Goal: Information Seeking & Learning: Compare options

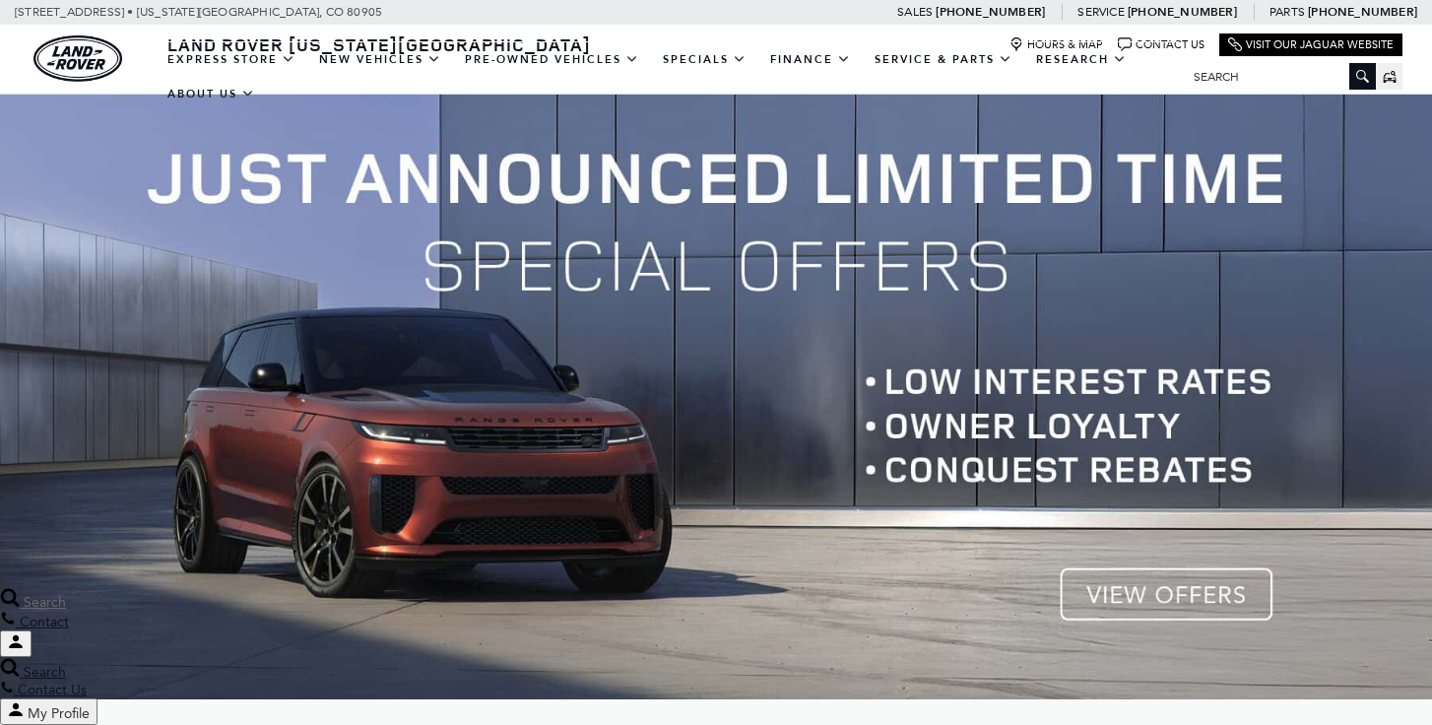
click at [1077, 605] on div "Search" at bounding box center [716, 599] width 1432 height 24
click at [1169, 604] on div "Search" at bounding box center [716, 599] width 1432 height 24
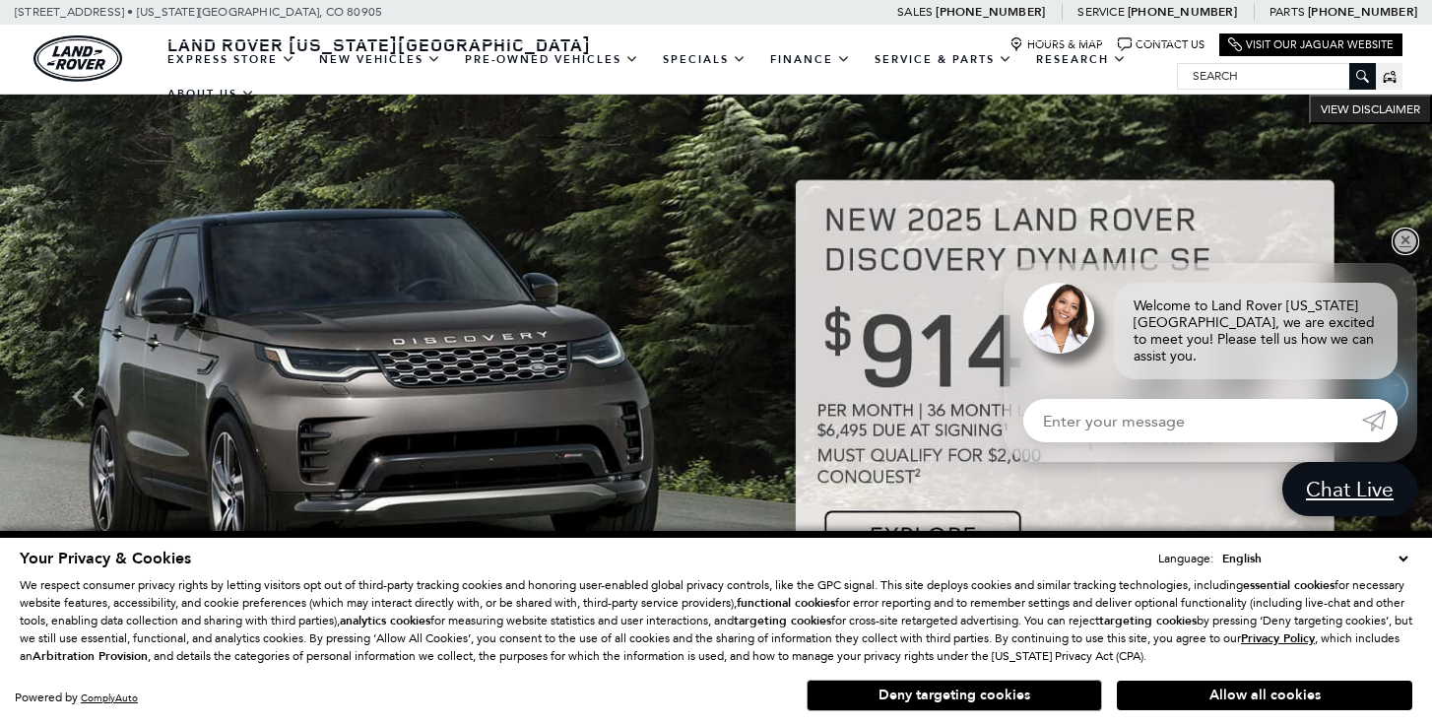
click at [1408, 243] on link "✕" at bounding box center [1406, 242] width 24 height 24
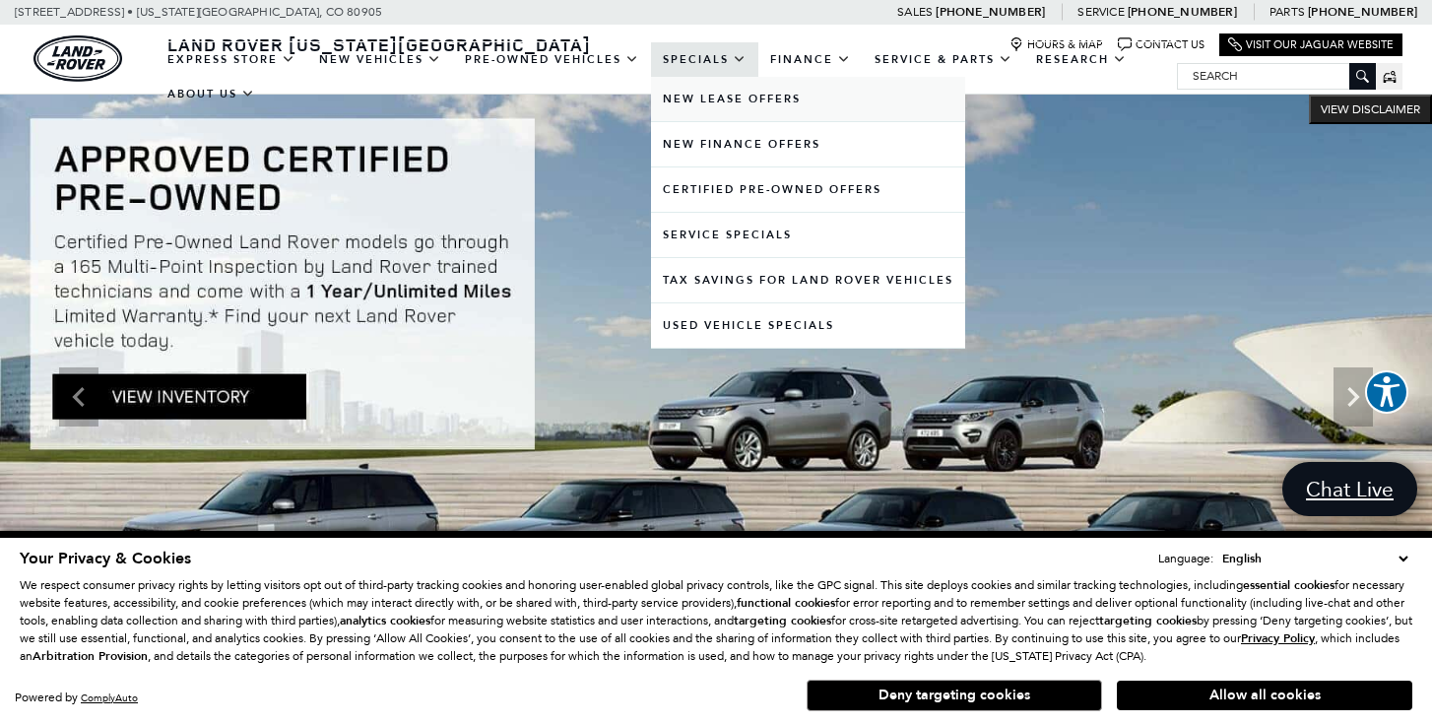
click at [718, 114] on link "New Lease Offers" at bounding box center [808, 99] width 314 height 44
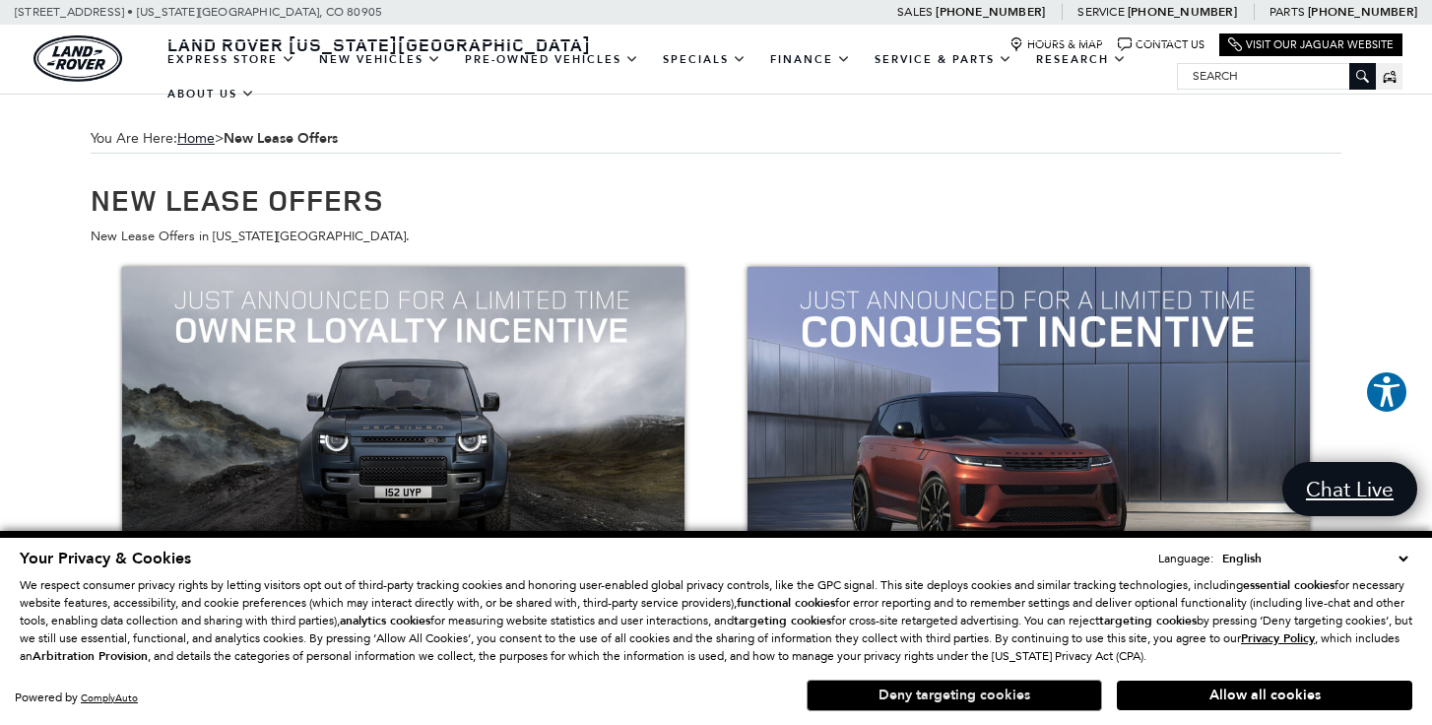
click at [1014, 696] on button "Deny targeting cookies" at bounding box center [955, 696] width 296 height 32
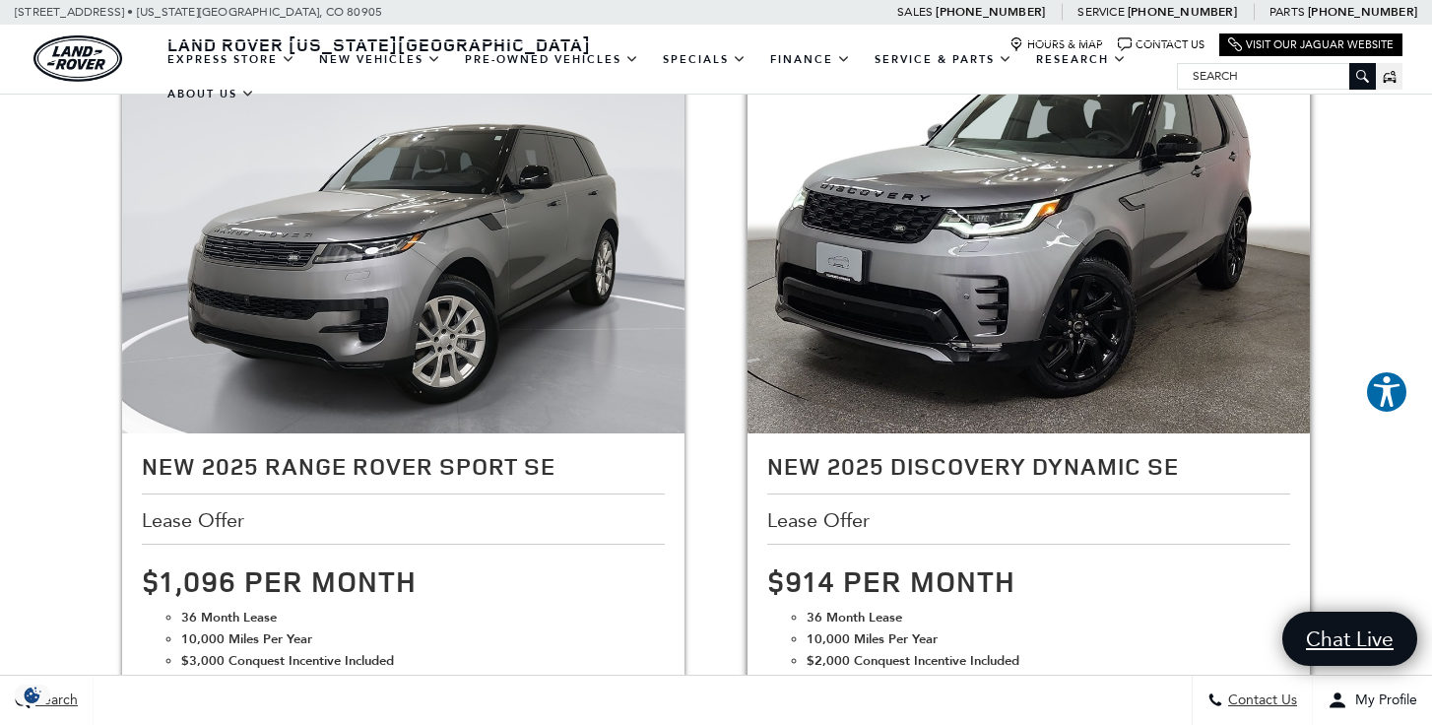
scroll to position [2742, 0]
click at [498, 359] on img at bounding box center [403, 251] width 563 height 423
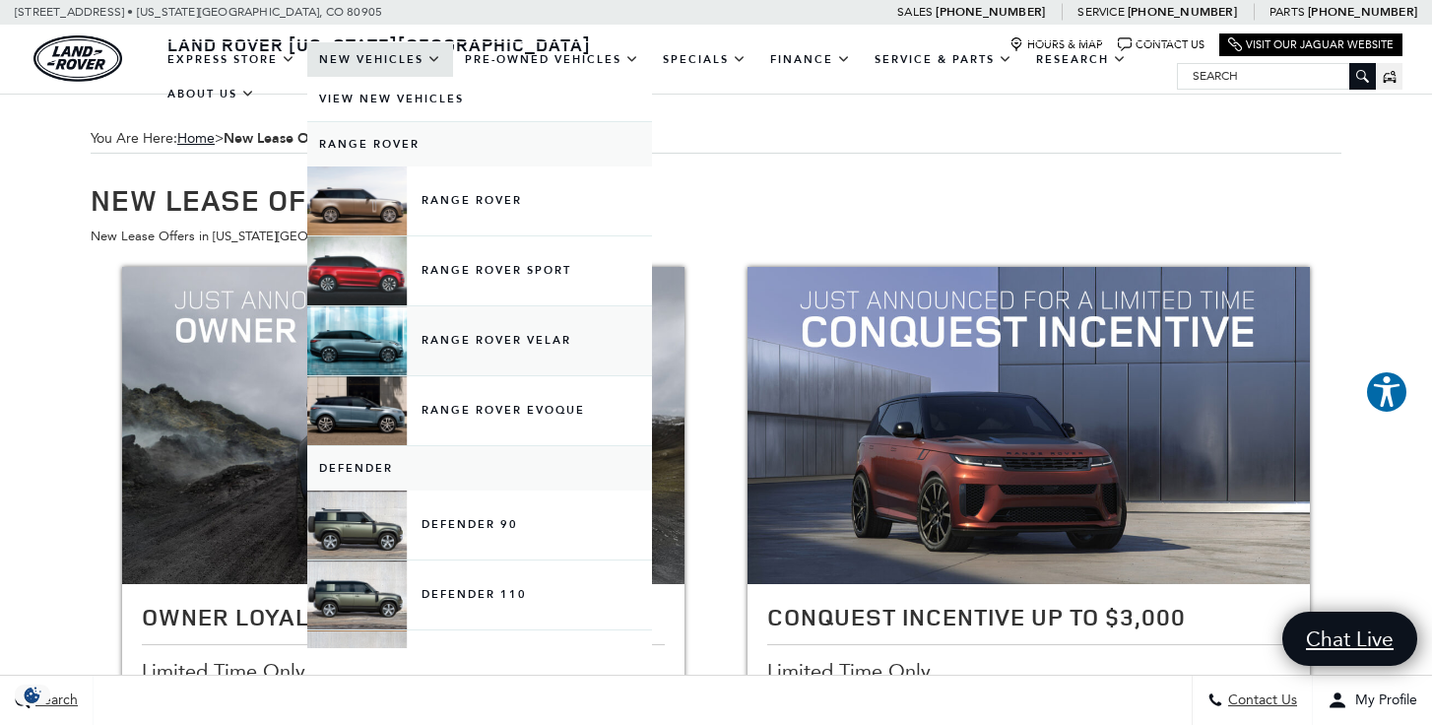
click at [372, 353] on link "Range Rover Velar" at bounding box center [479, 340] width 345 height 69
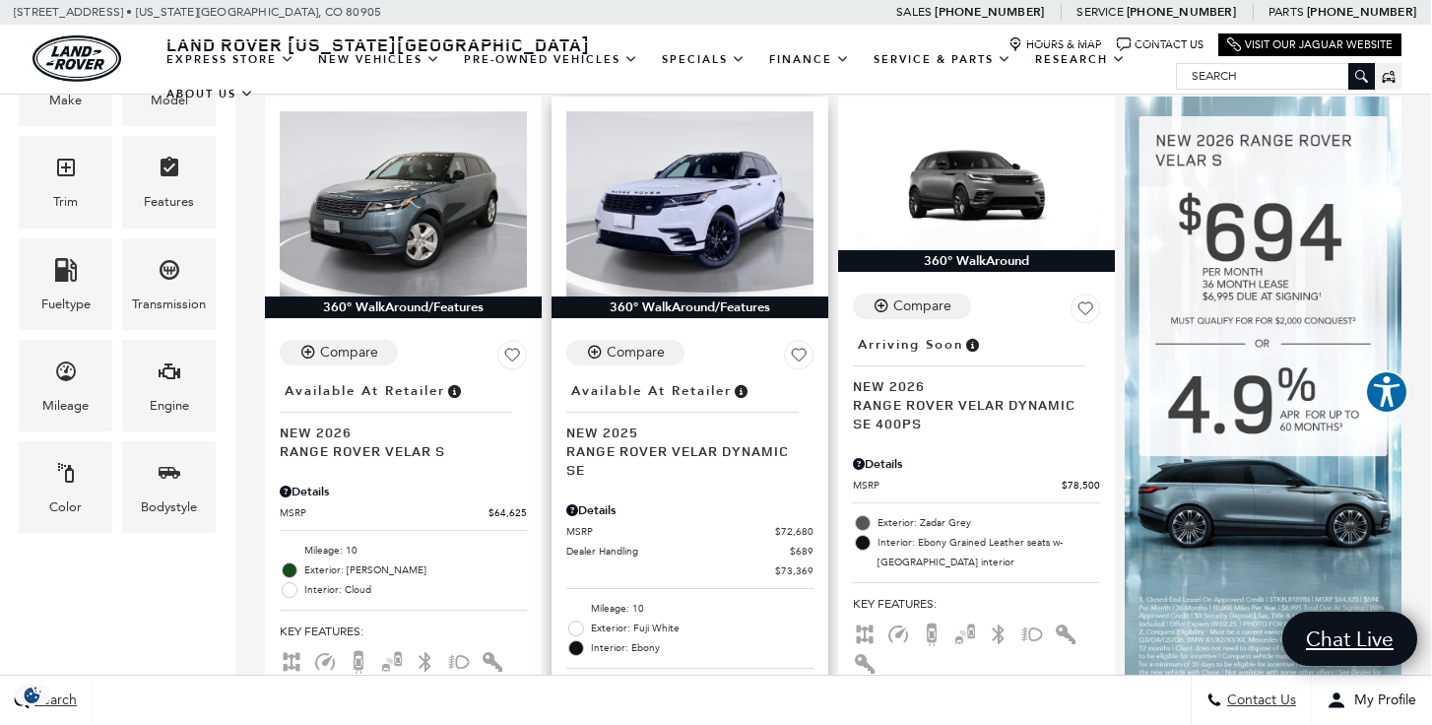
scroll to position [517, 1]
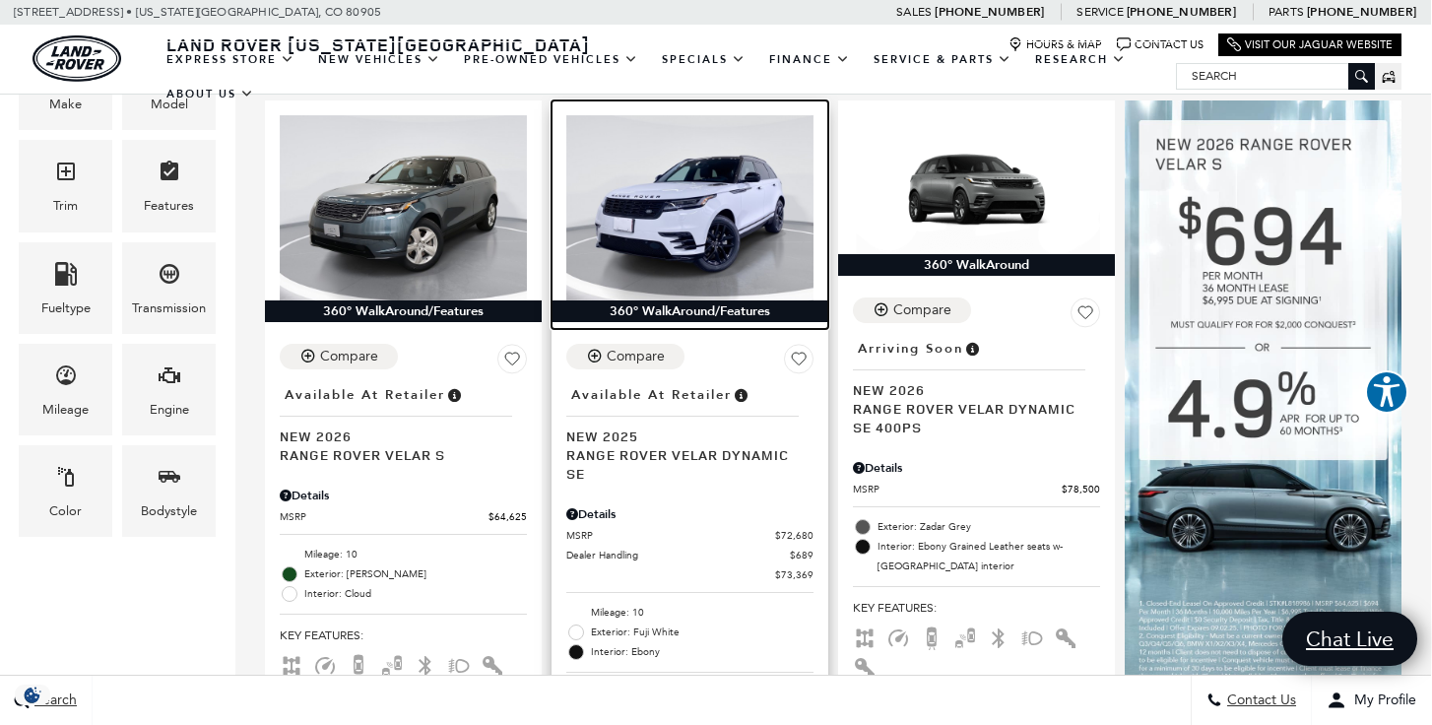
click at [585, 173] on img at bounding box center [689, 207] width 247 height 185
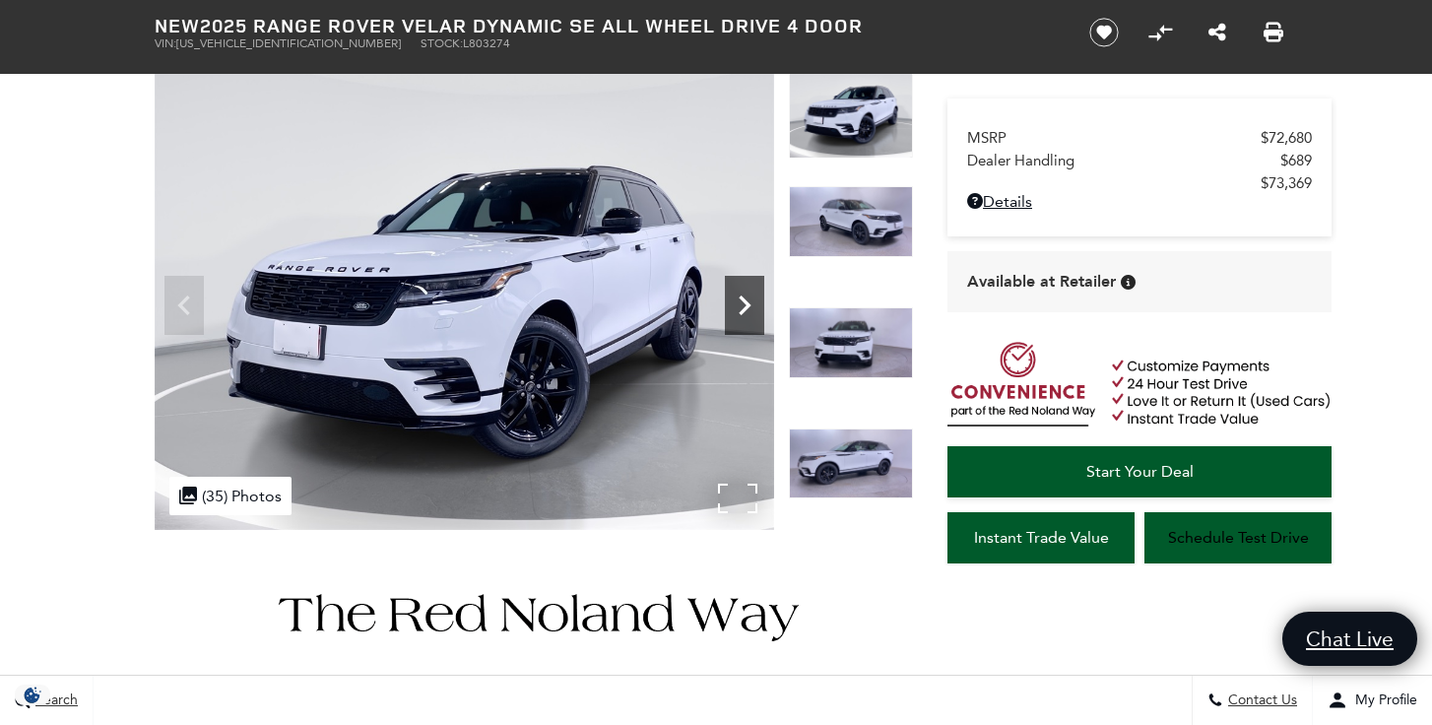
click at [738, 288] on icon "Next" at bounding box center [744, 305] width 39 height 39
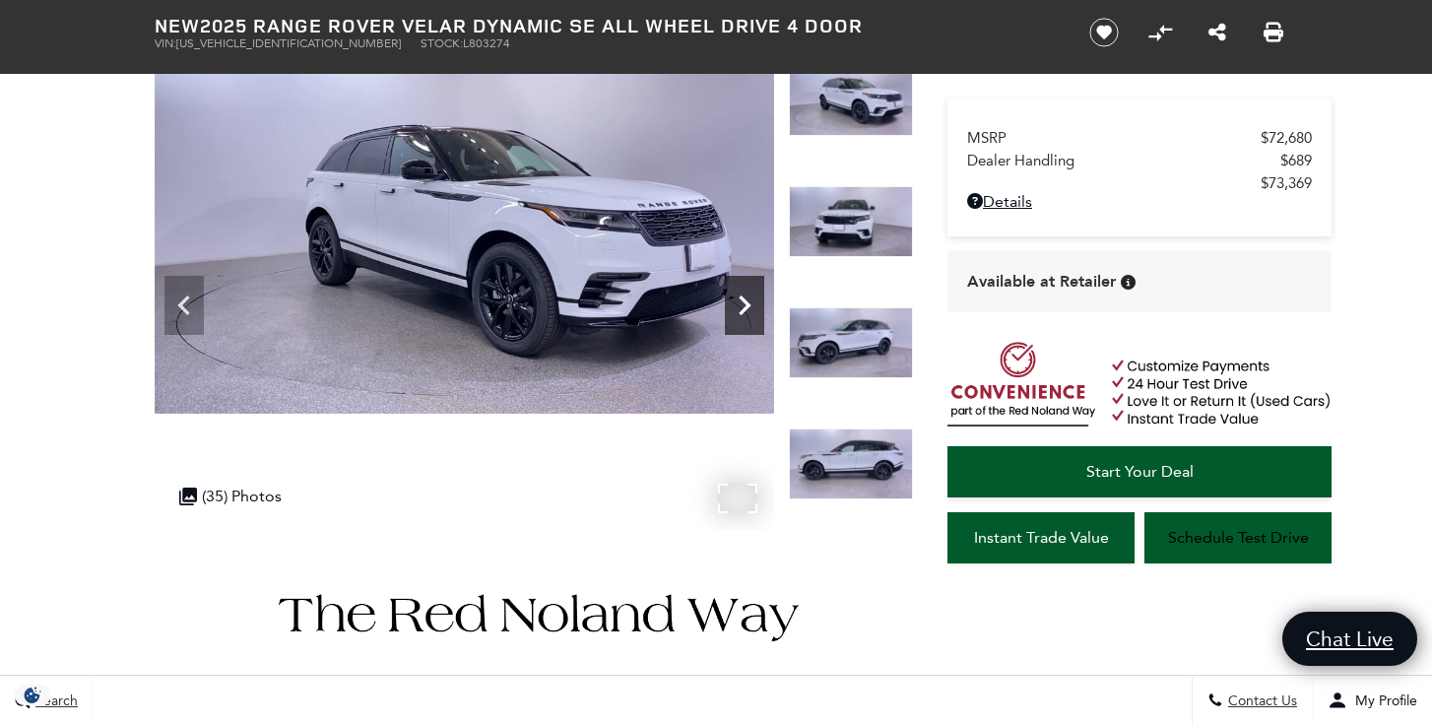
click at [738, 288] on icon "Next" at bounding box center [744, 305] width 39 height 39
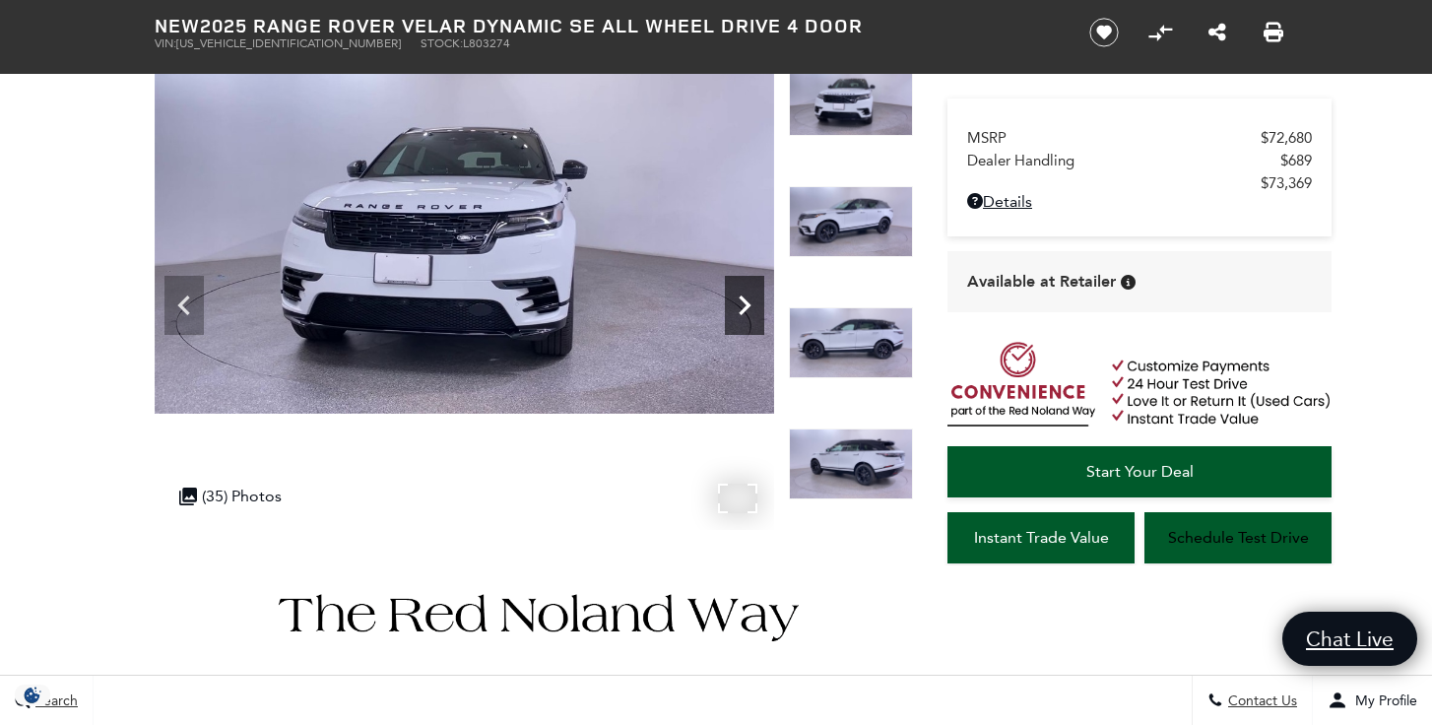
click at [738, 289] on icon "Next" at bounding box center [744, 305] width 39 height 39
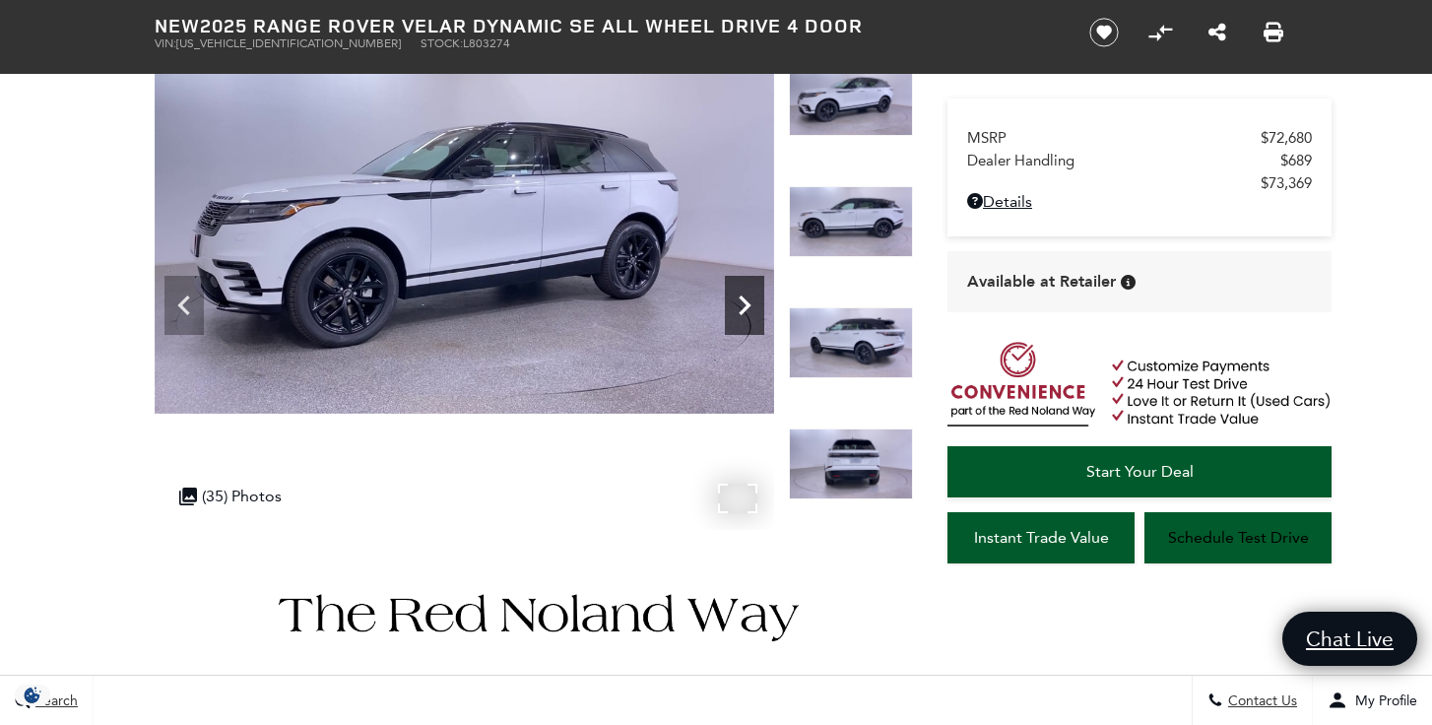
click at [738, 289] on icon "Next" at bounding box center [744, 305] width 39 height 39
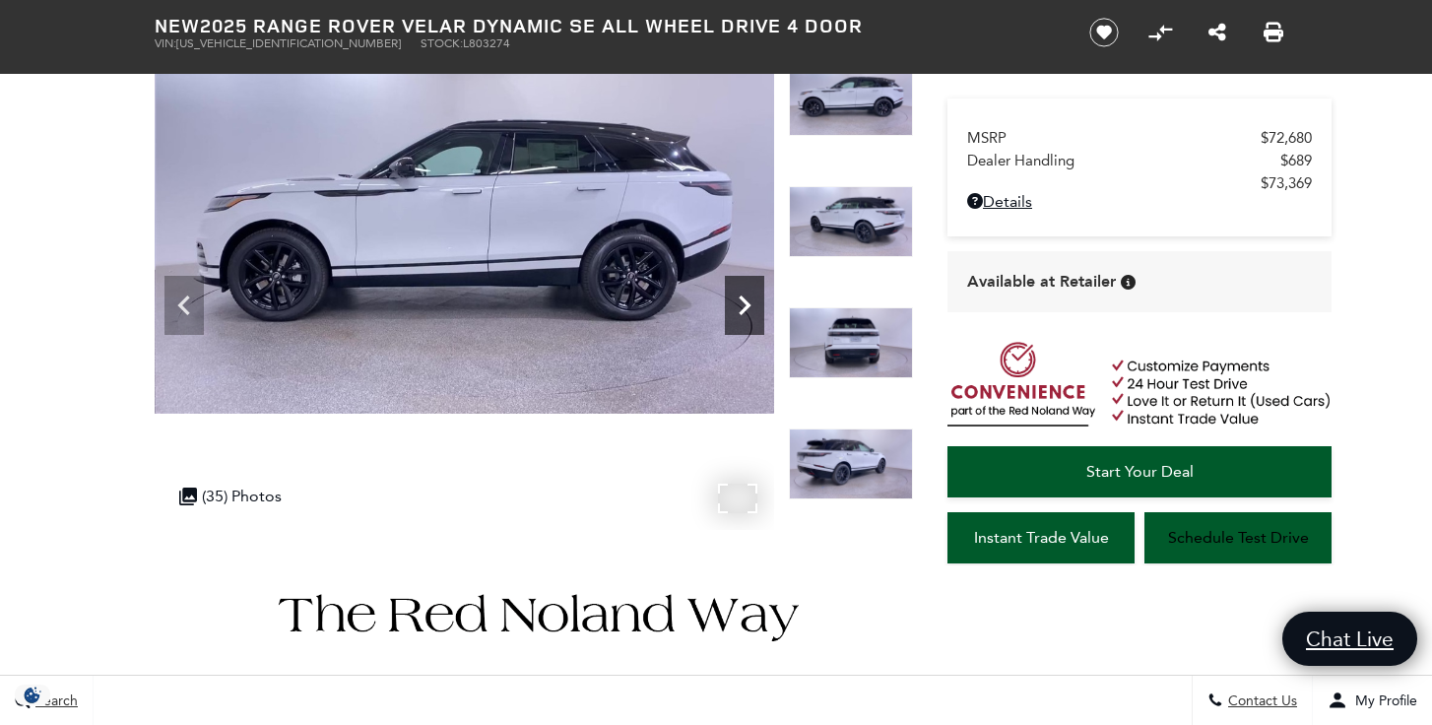
click at [739, 289] on icon "Next" at bounding box center [744, 305] width 39 height 39
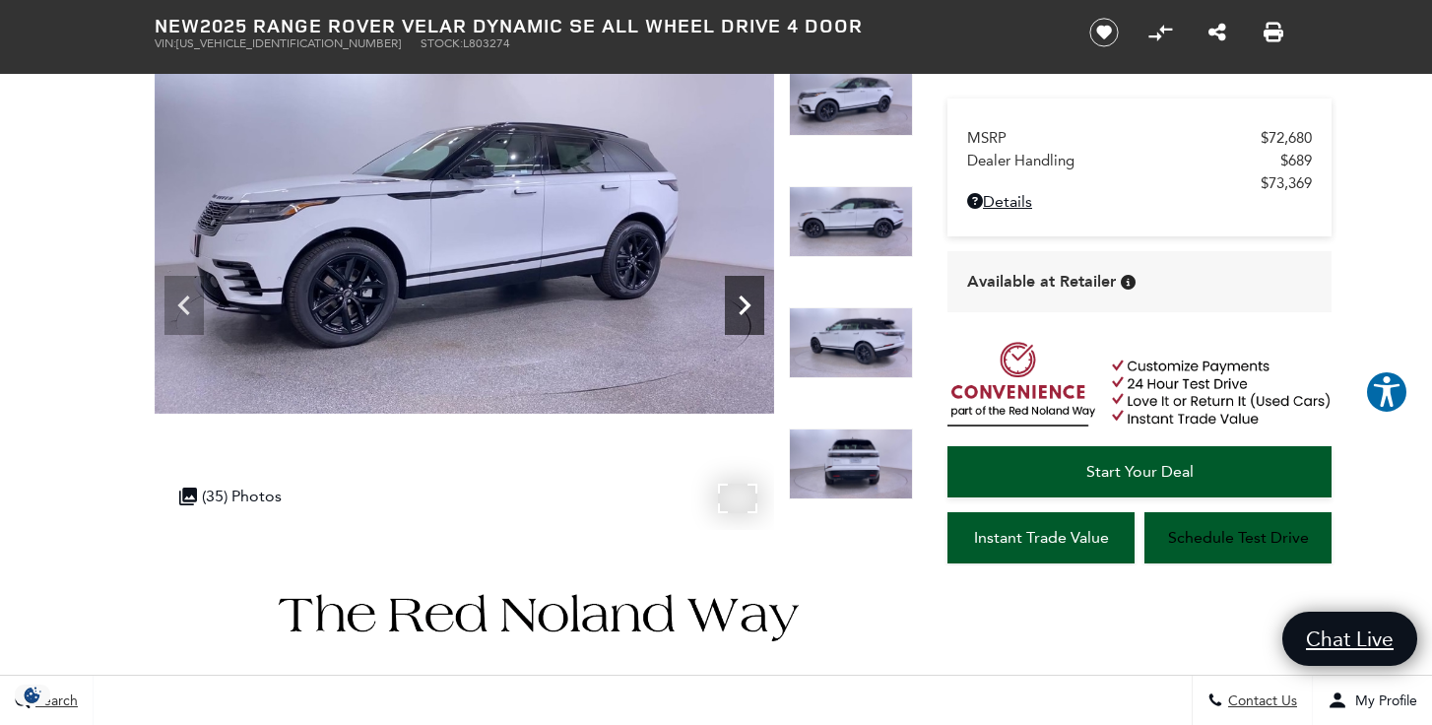
click at [739, 289] on icon "Next" at bounding box center [744, 305] width 39 height 39
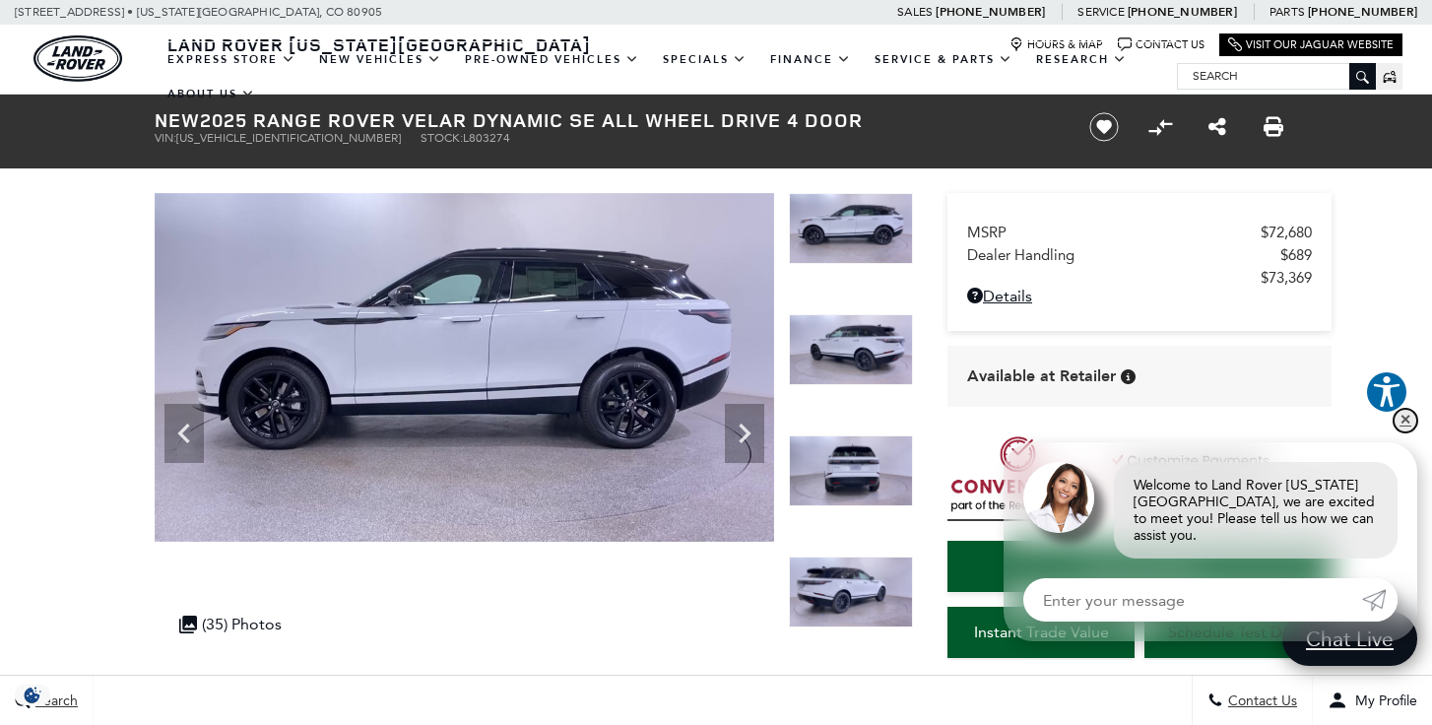
click at [1408, 432] on link "✕" at bounding box center [1406, 421] width 24 height 24
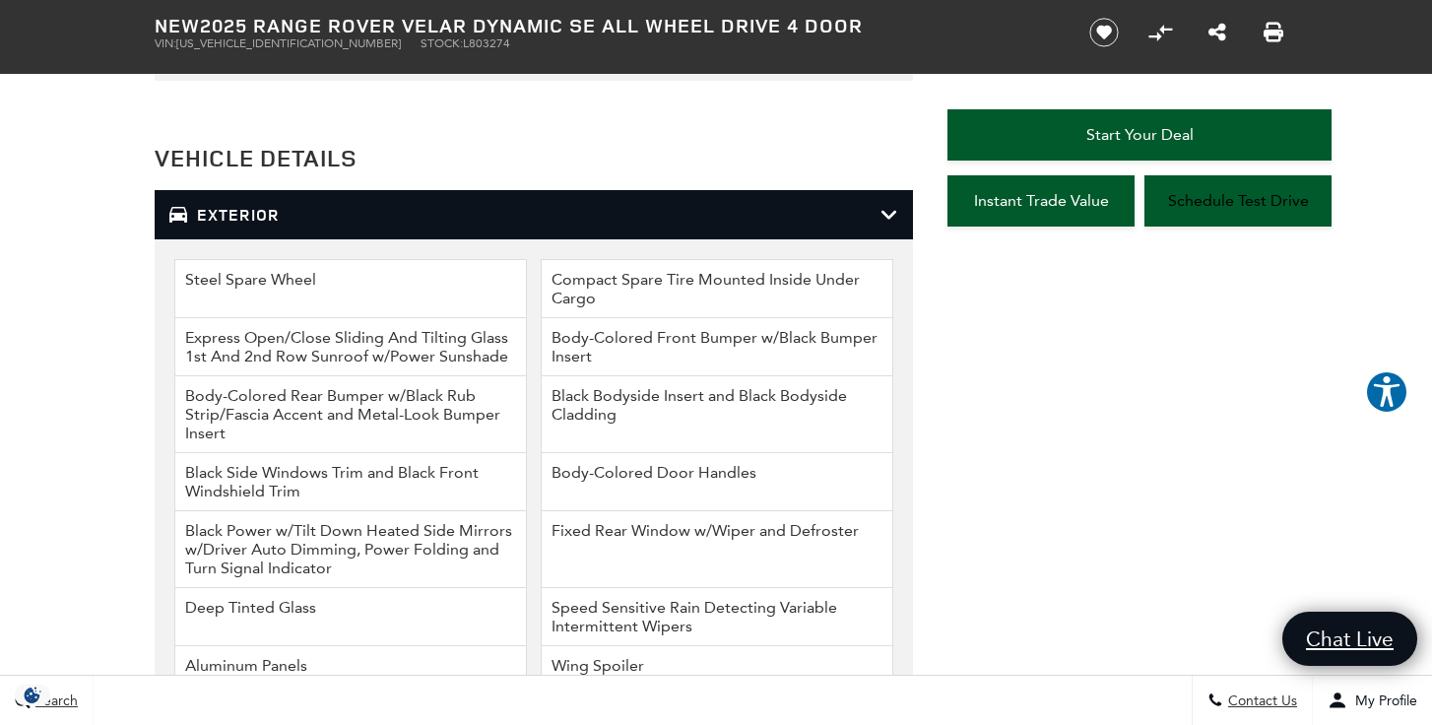
scroll to position [2497, 0]
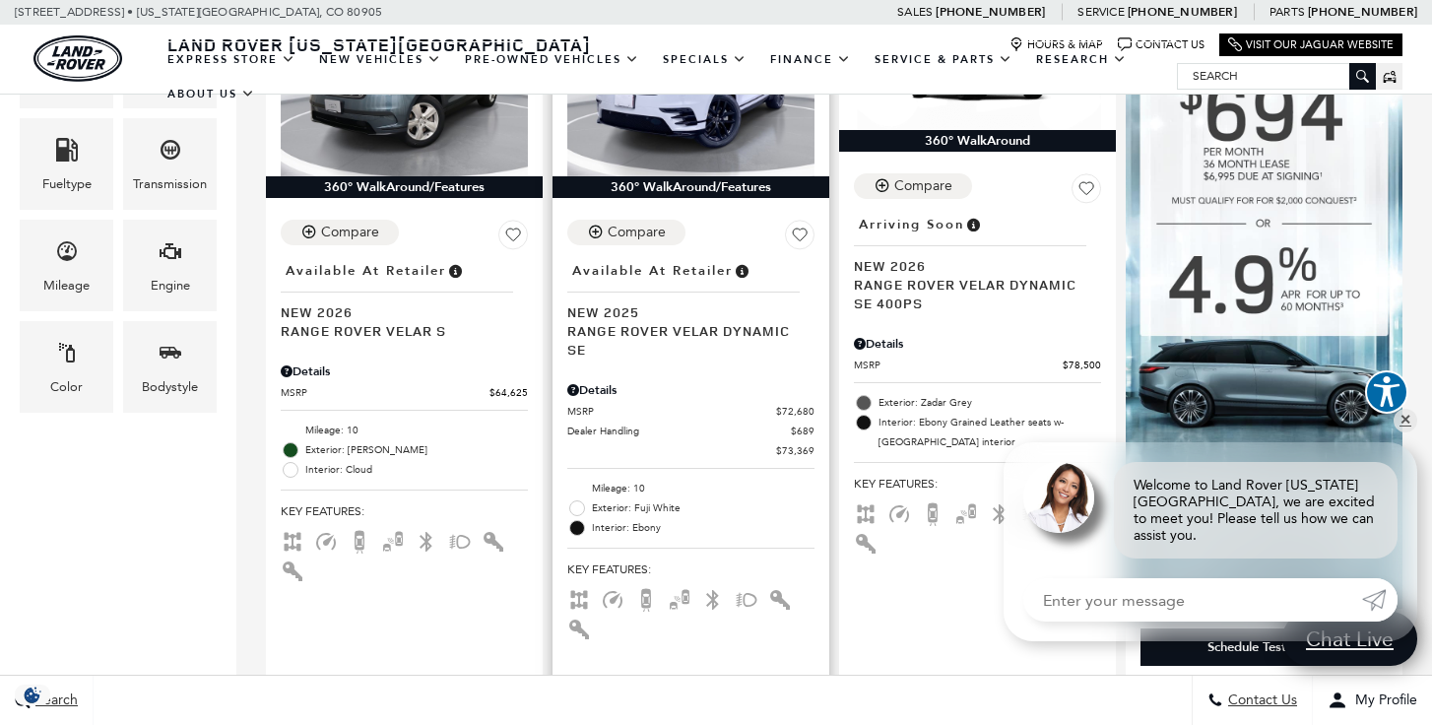
scroll to position [661, 0]
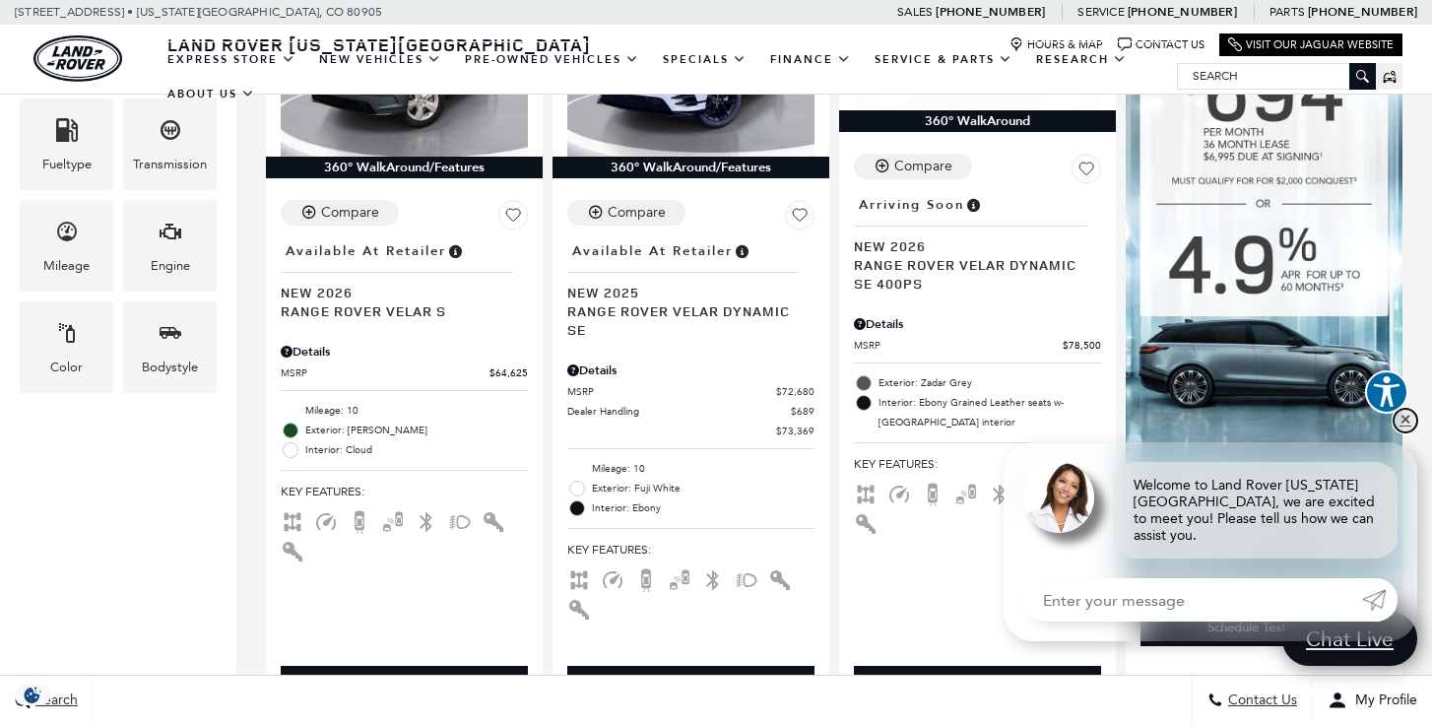
click at [1408, 427] on link "✕" at bounding box center [1406, 421] width 24 height 24
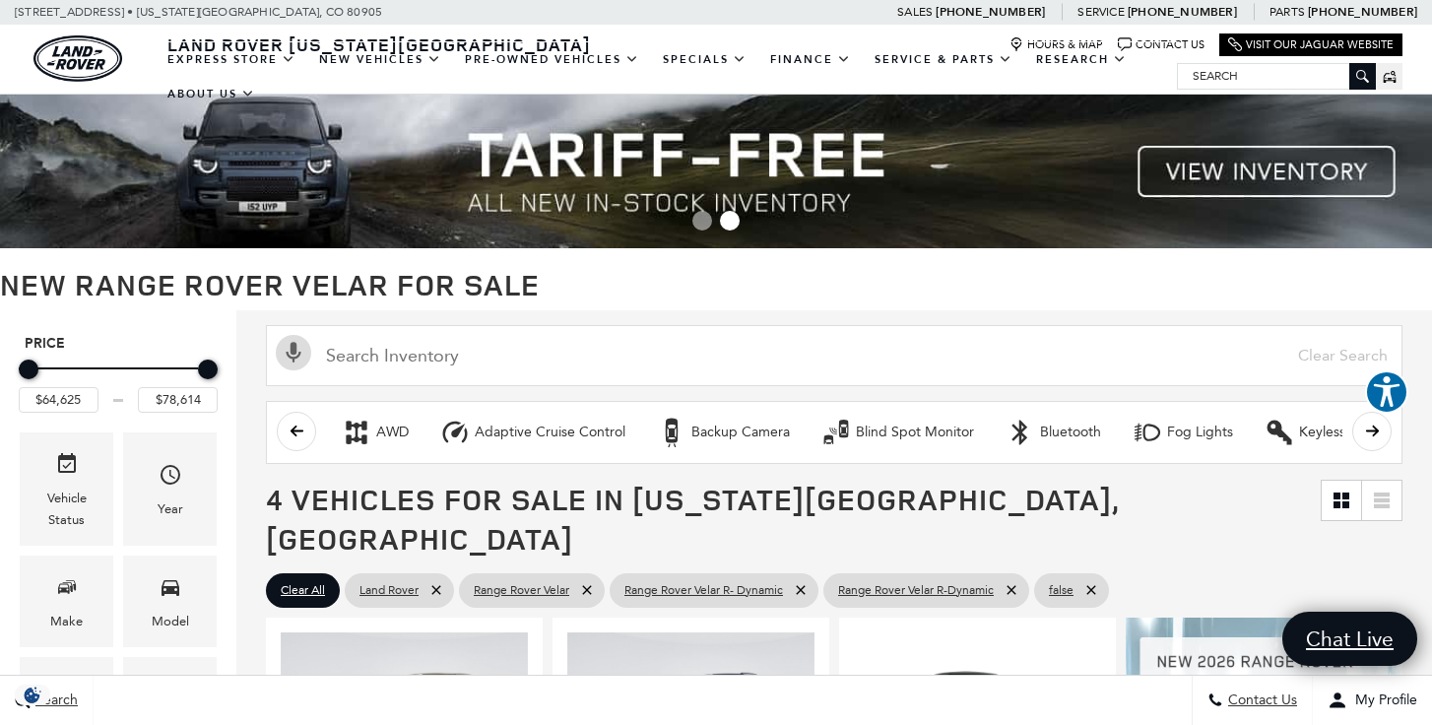
scroll to position [0, 0]
click at [179, 479] on icon "Year" at bounding box center [171, 475] width 24 height 24
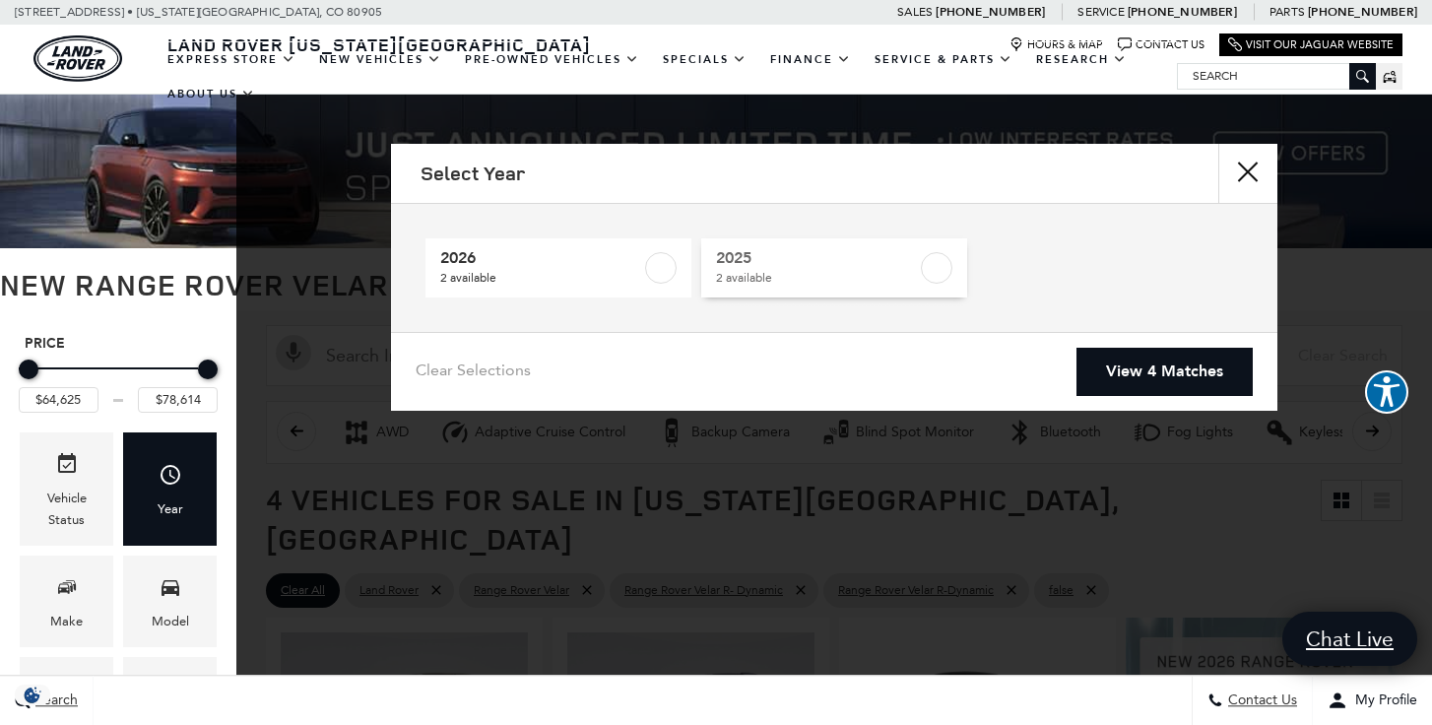
click at [741, 278] on span "2 available" at bounding box center [816, 278] width 201 height 20
type input "$73,369"
checkbox input "true"
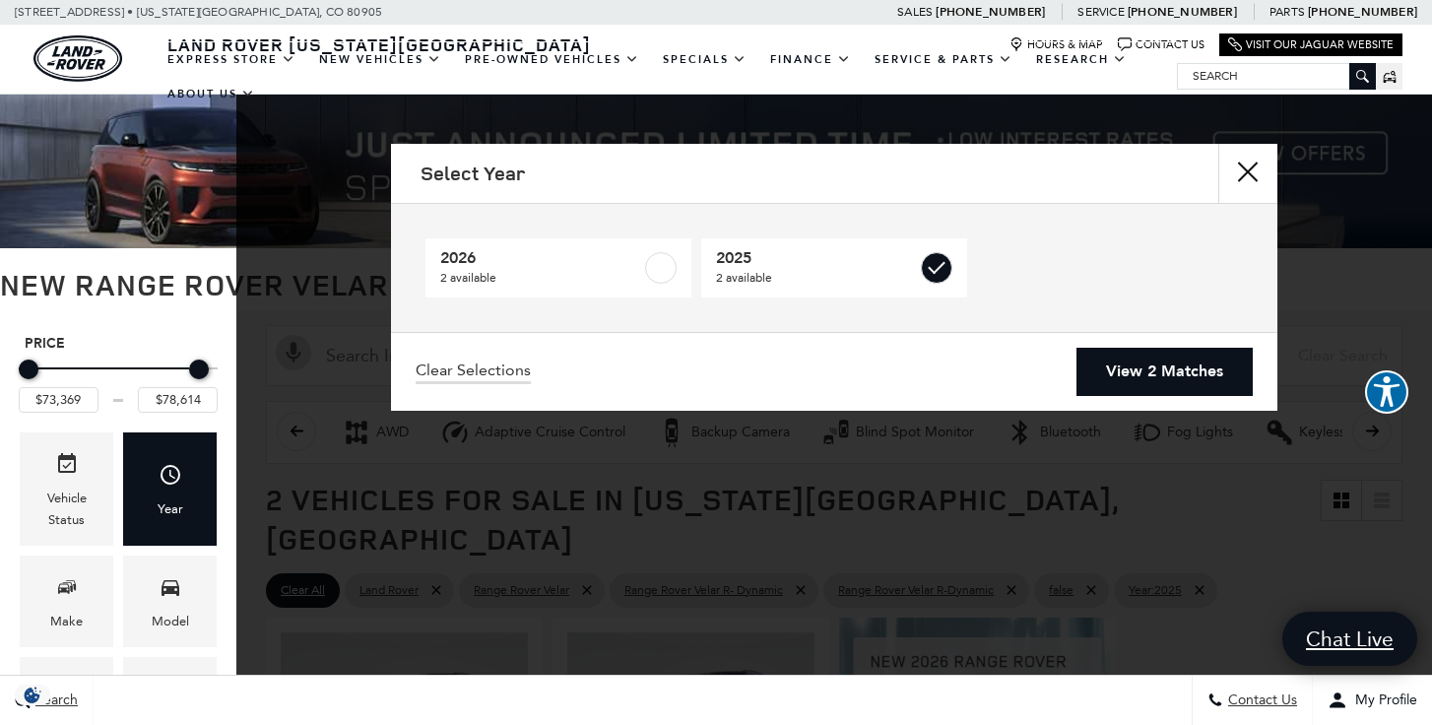
click at [1158, 385] on link "View 2 Matches" at bounding box center [1165, 372] width 176 height 48
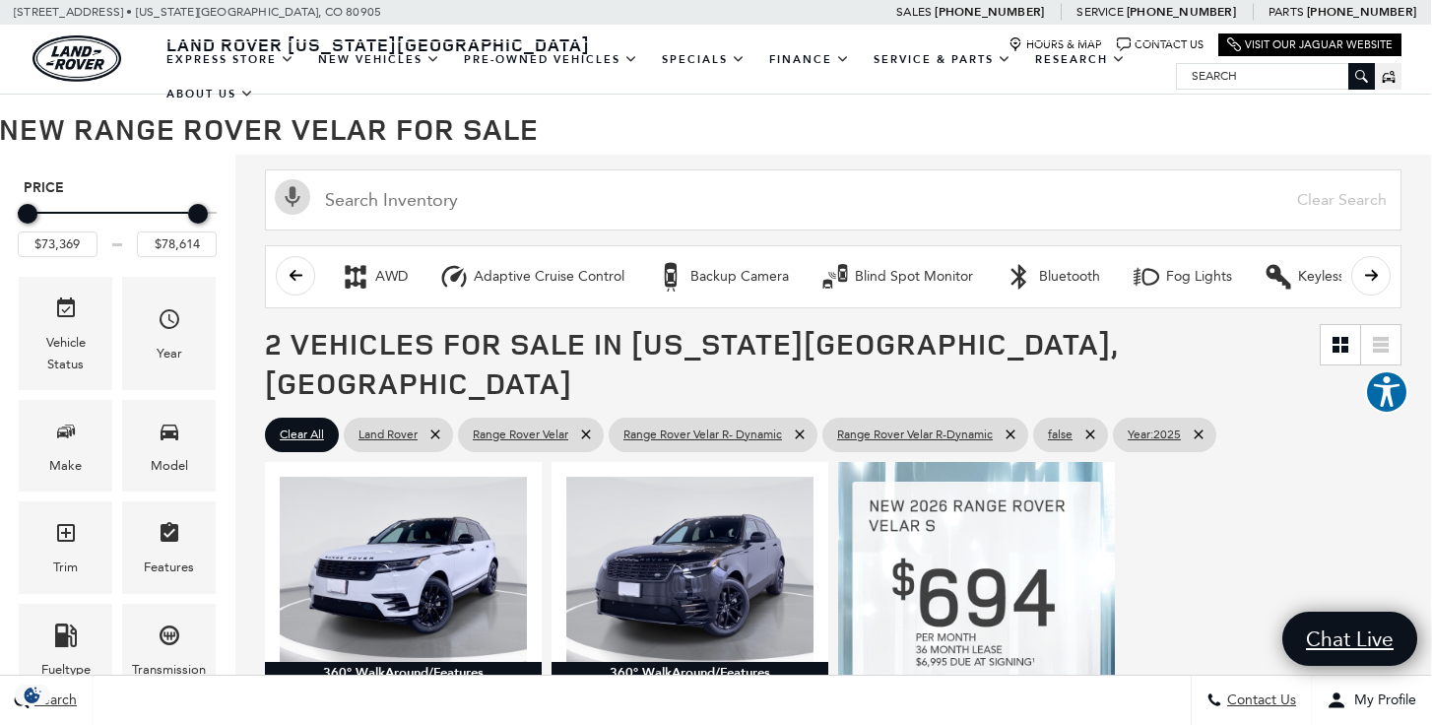
scroll to position [87, 1]
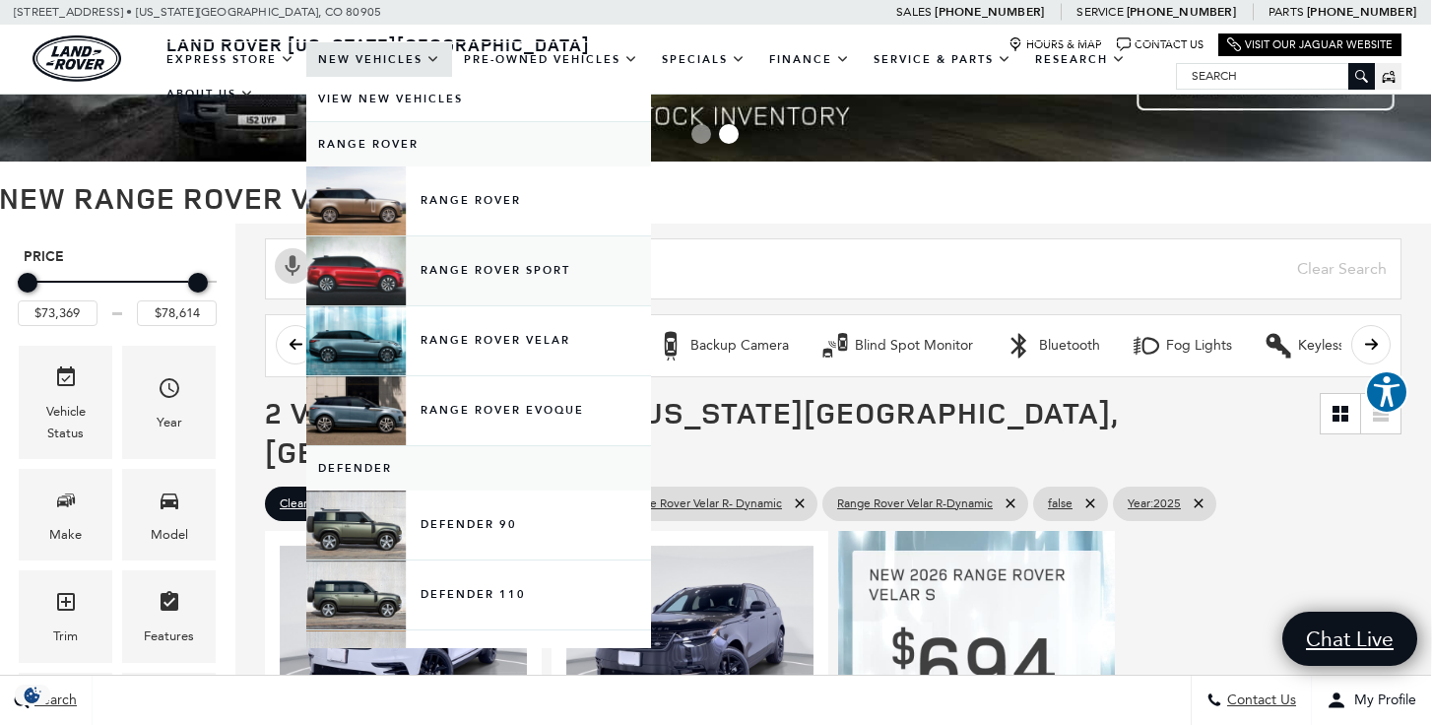
click at [342, 289] on link "Range Rover Sport" at bounding box center [478, 270] width 345 height 69
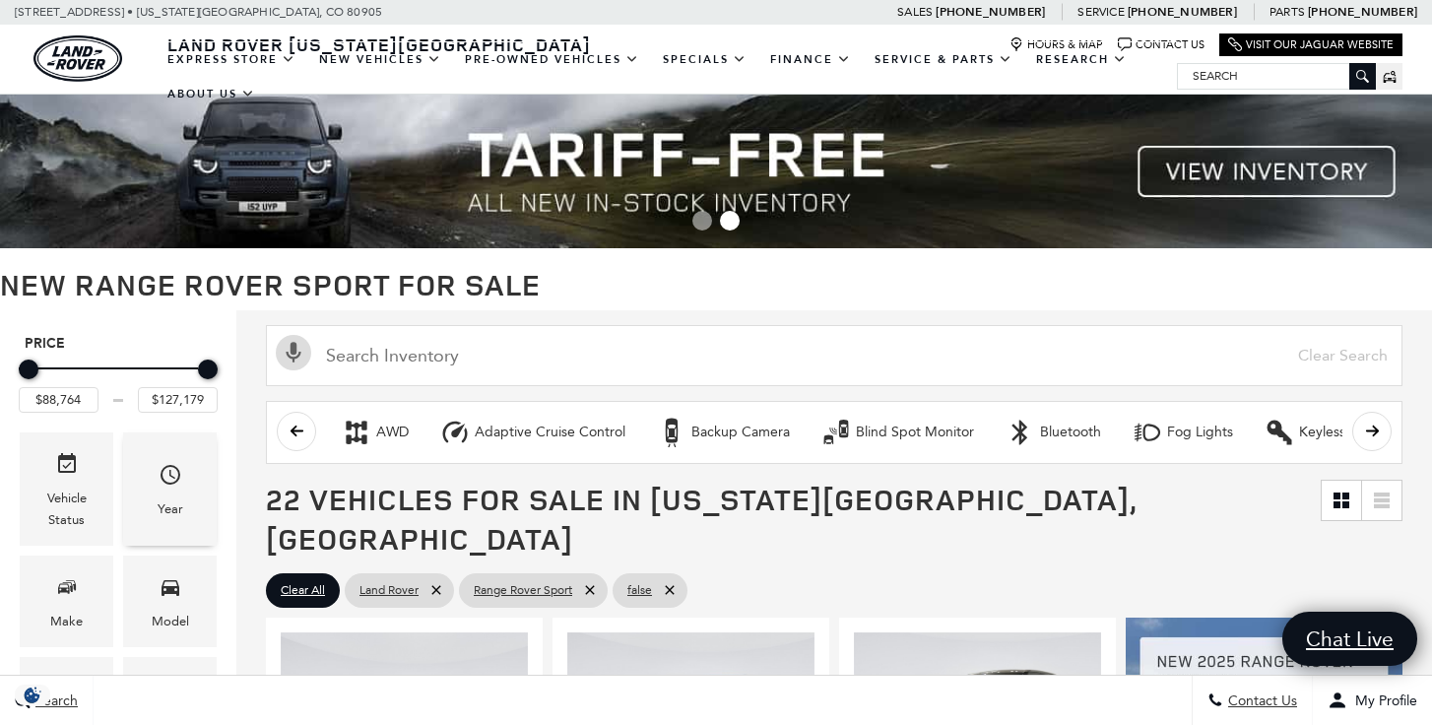
click at [176, 486] on icon "Year" at bounding box center [171, 475] width 24 height 24
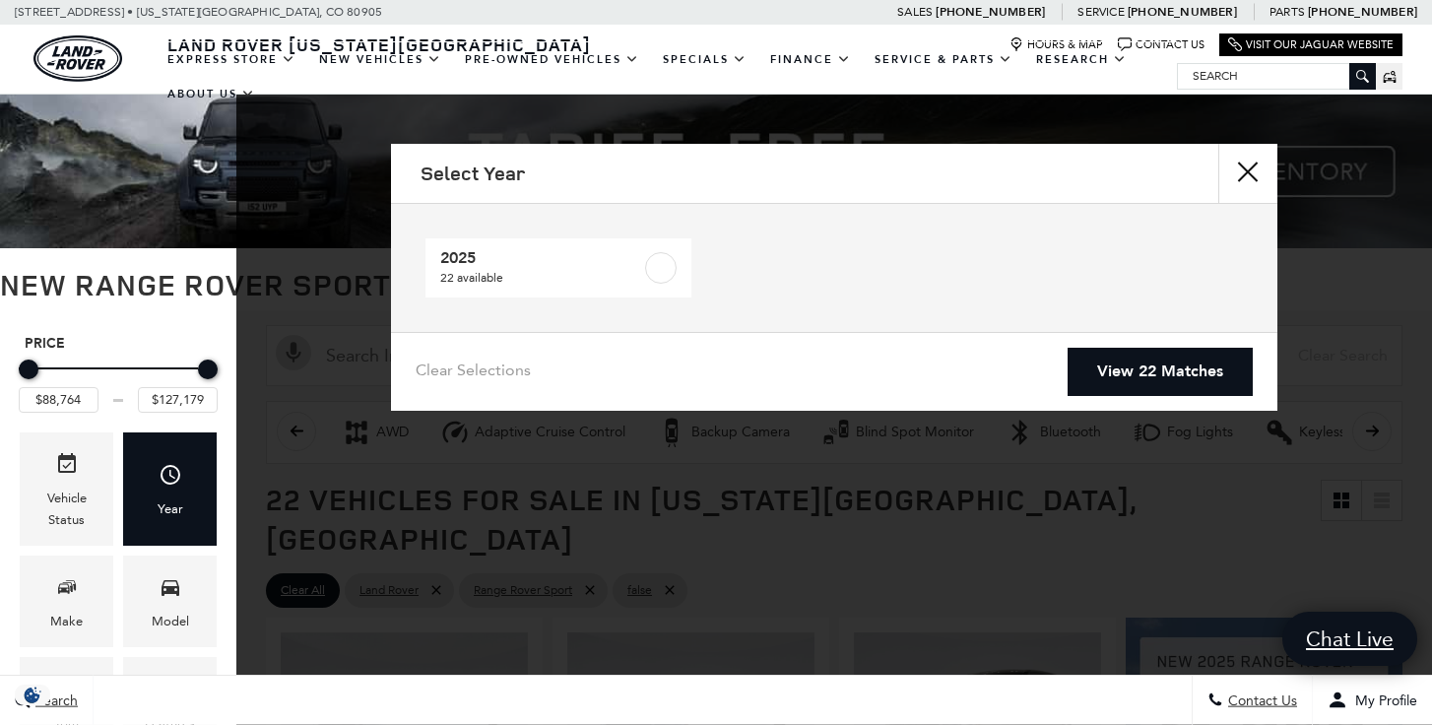
click at [1256, 183] on button "close" at bounding box center [1248, 173] width 59 height 59
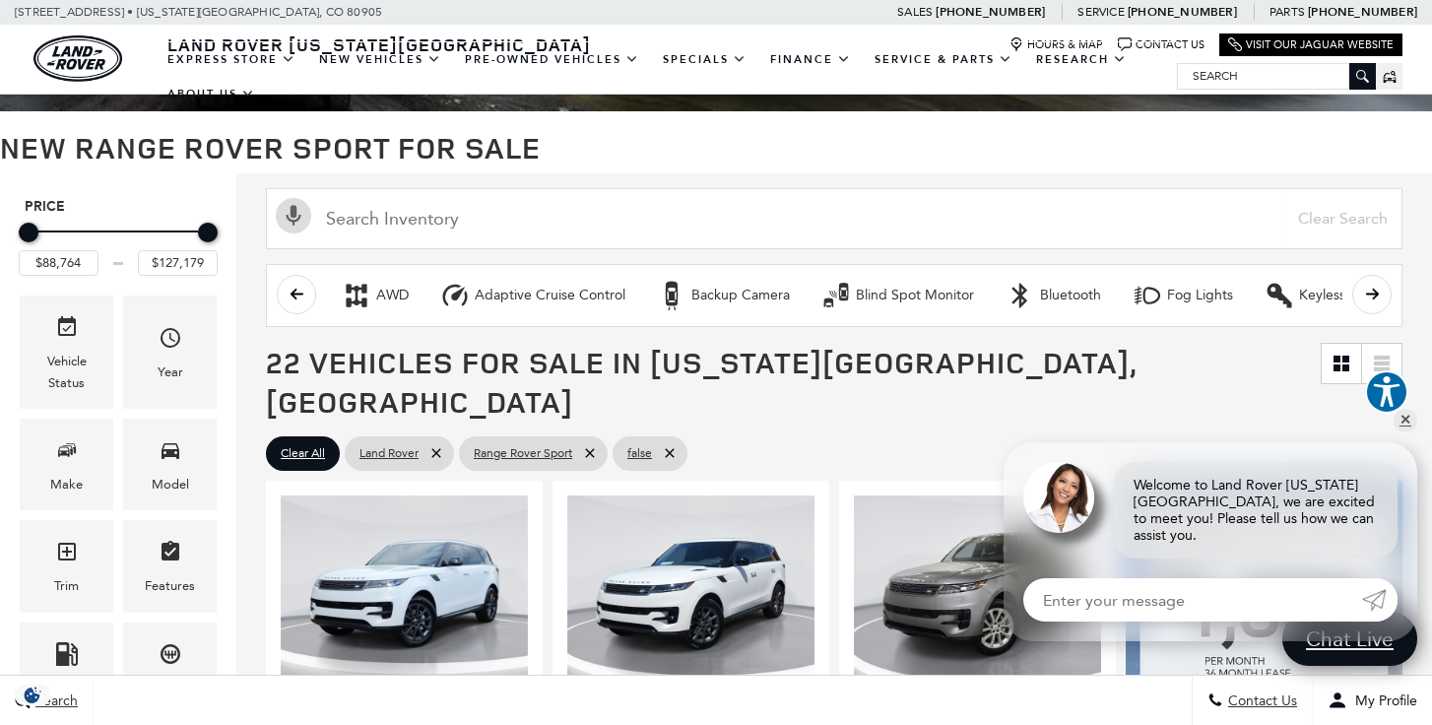
scroll to position [140, 0]
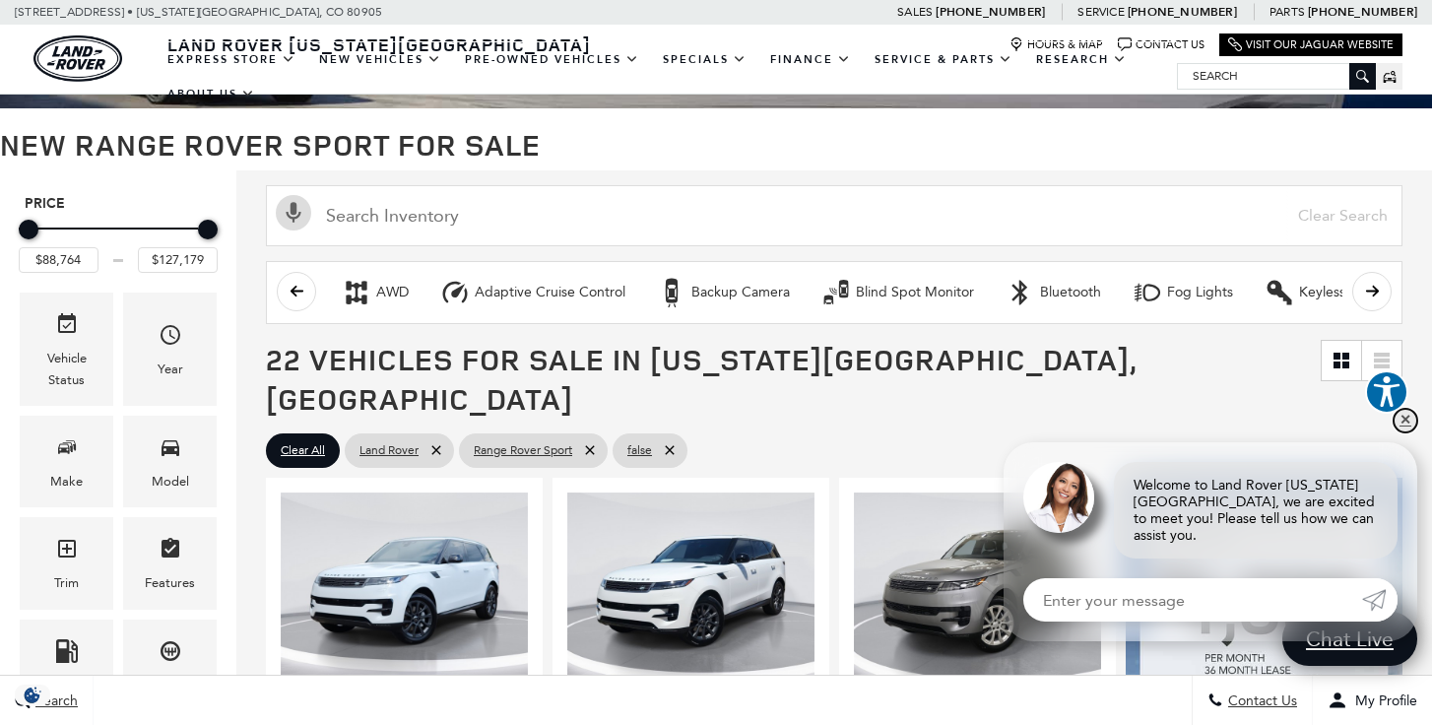
click at [1404, 432] on link "✕" at bounding box center [1406, 421] width 24 height 24
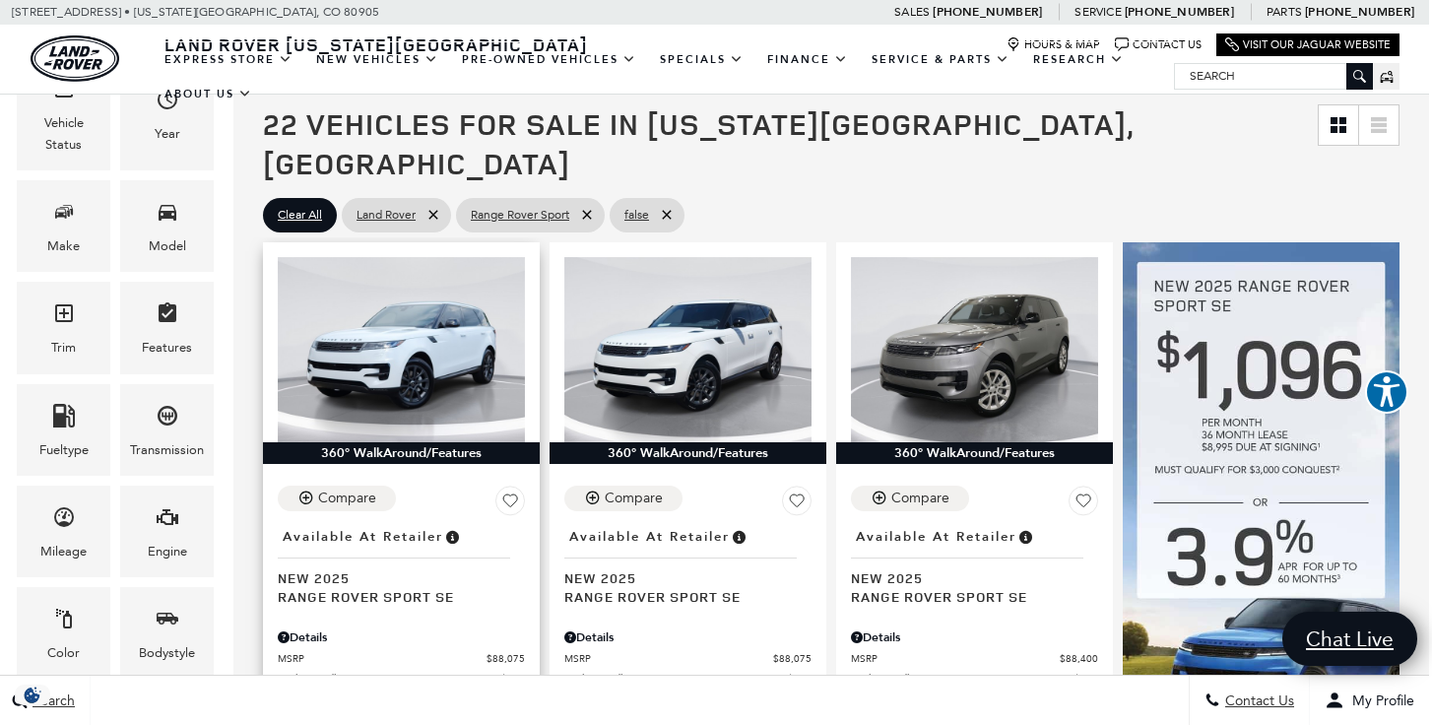
scroll to position [378, 3]
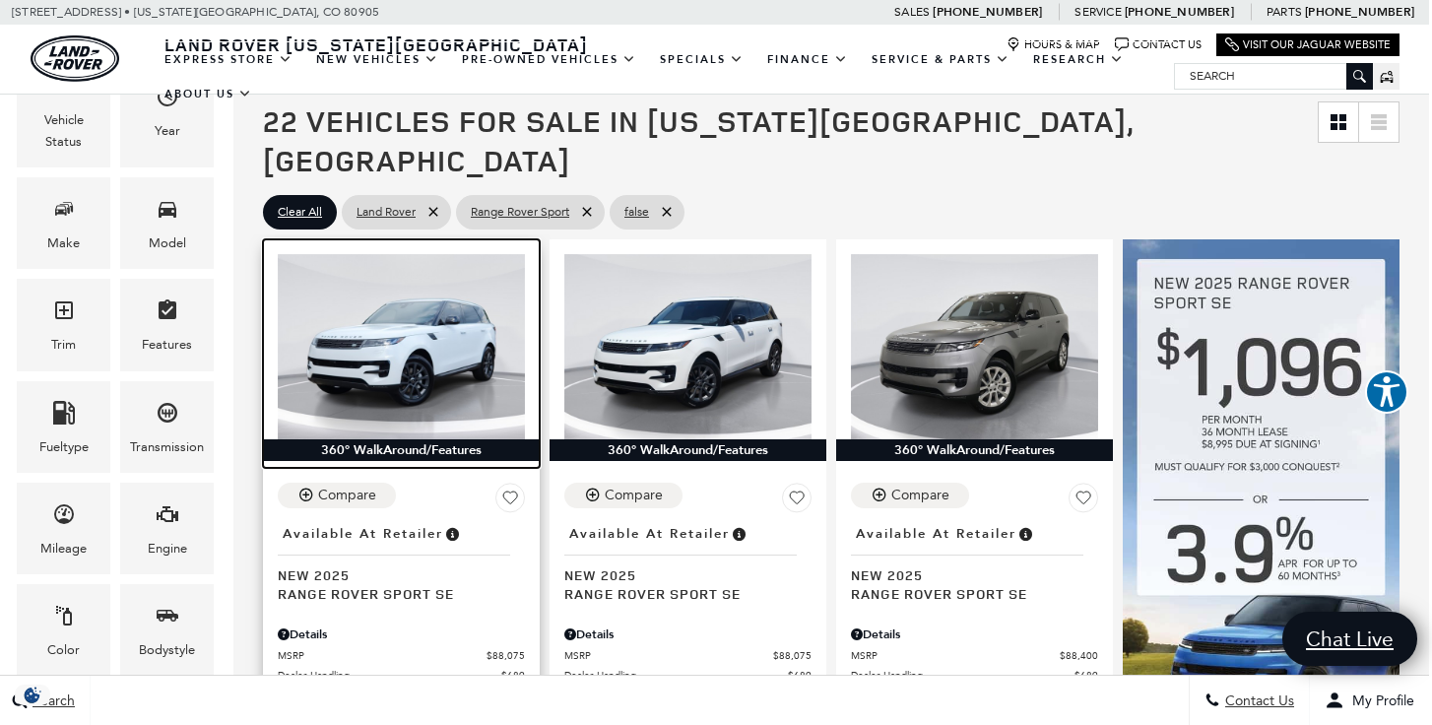
click at [401, 304] on img at bounding box center [401, 346] width 247 height 185
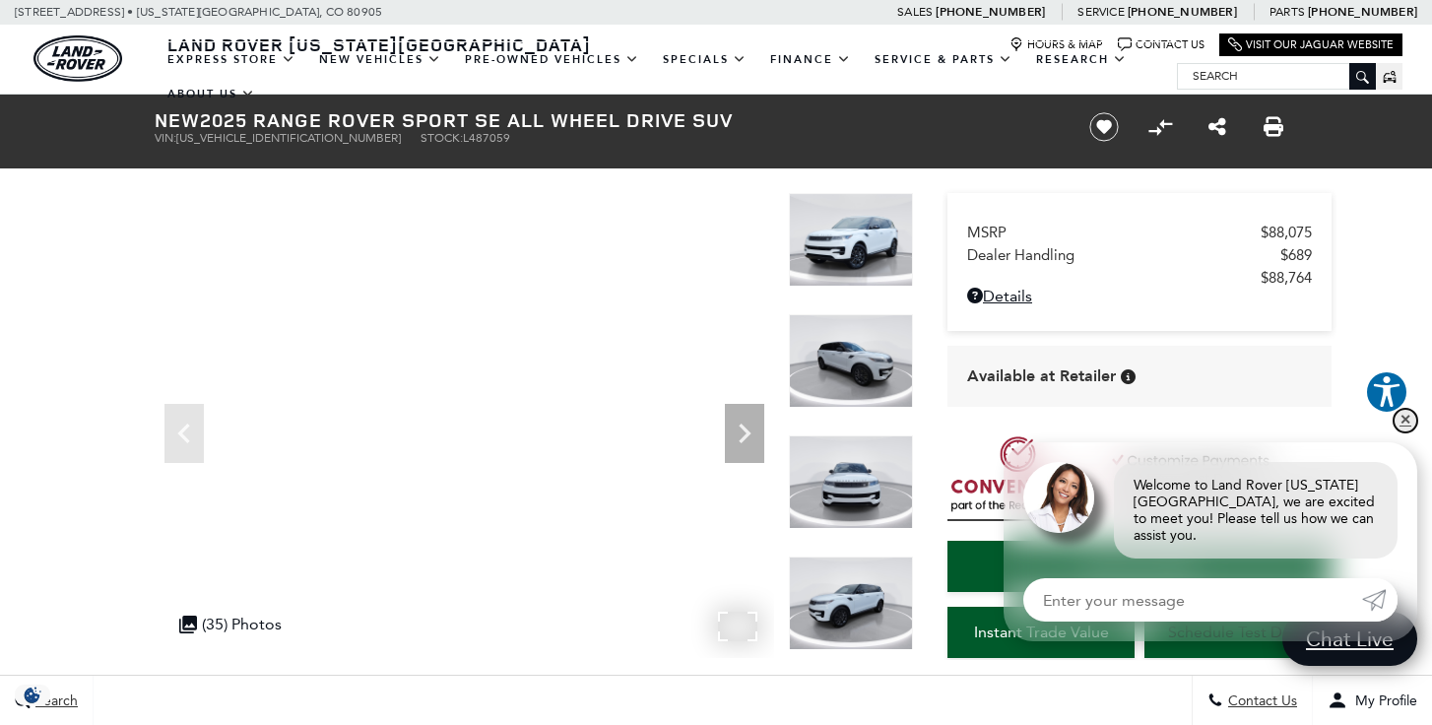
click at [1417, 428] on link "✕" at bounding box center [1406, 421] width 24 height 24
